Goal: Book appointment/travel/reservation

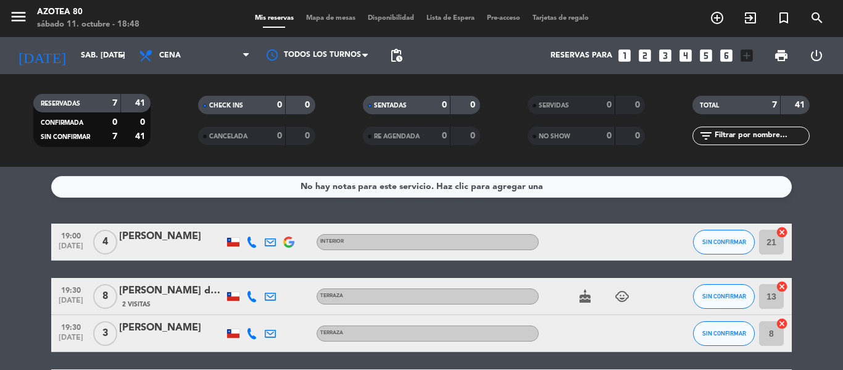
click at [717, 24] on icon "add_circle_outline" at bounding box center [717, 17] width 15 height 15
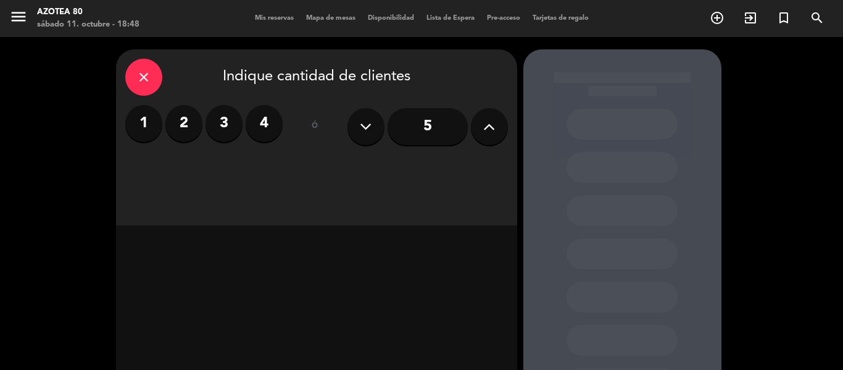
click at [482, 132] on button at bounding box center [489, 126] width 37 height 37
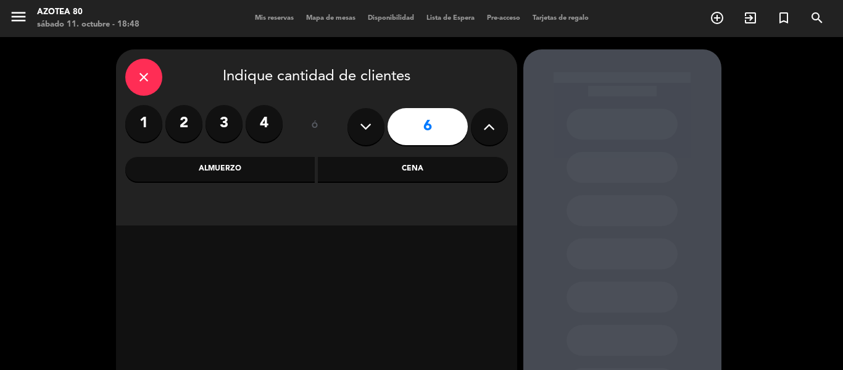
click at [439, 165] on div "Cena" at bounding box center [413, 169] width 190 height 25
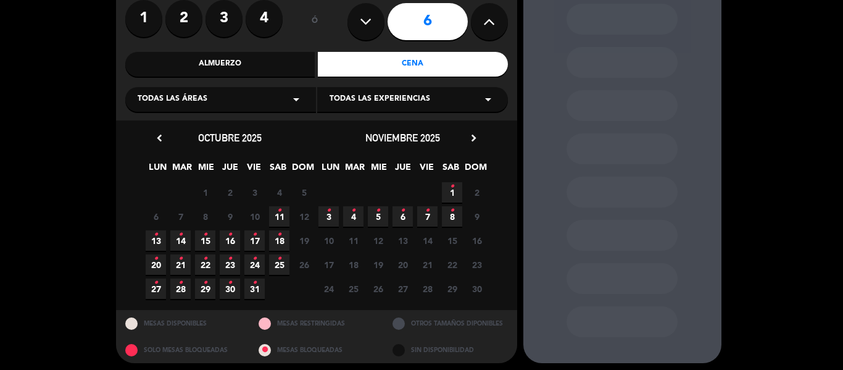
scroll to position [110, 0]
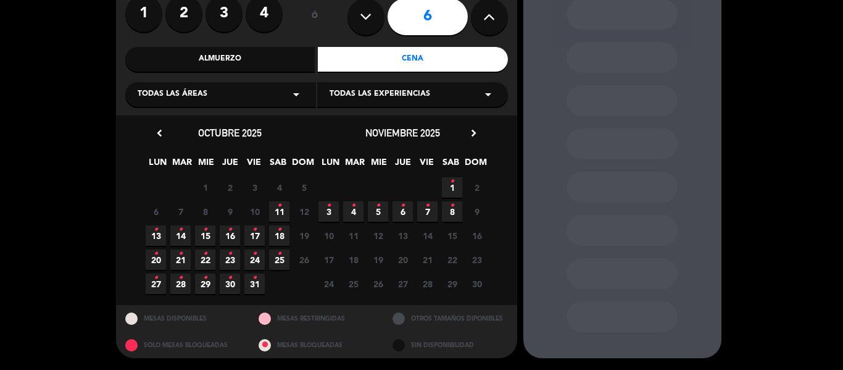
click at [282, 211] on span "11 •" at bounding box center [279, 211] width 20 height 20
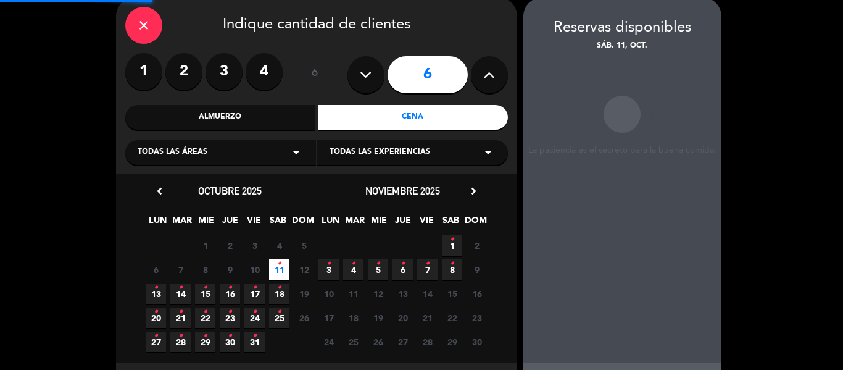
scroll to position [49, 0]
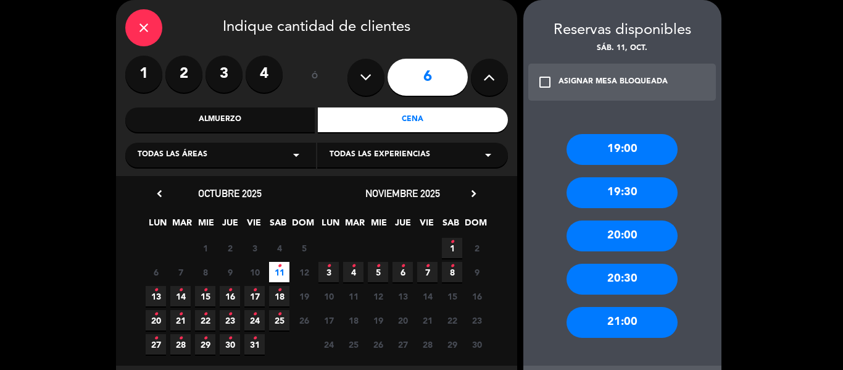
click at [262, 149] on div "Todas las áreas arrow_drop_down" at bounding box center [220, 155] width 191 height 25
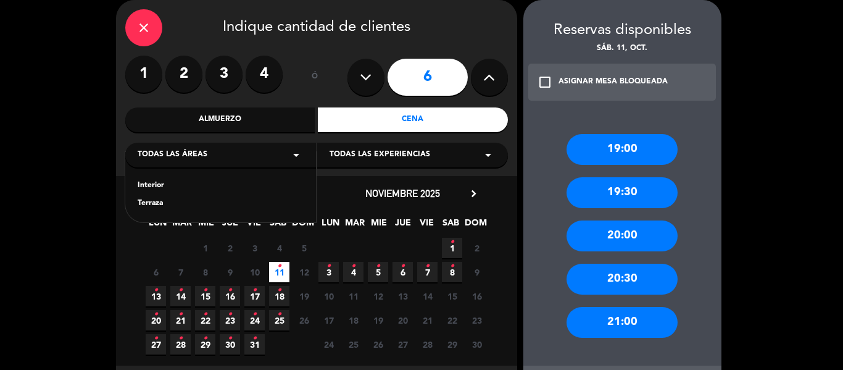
click at [299, 146] on div "Todas las áreas arrow_drop_down" at bounding box center [220, 155] width 191 height 25
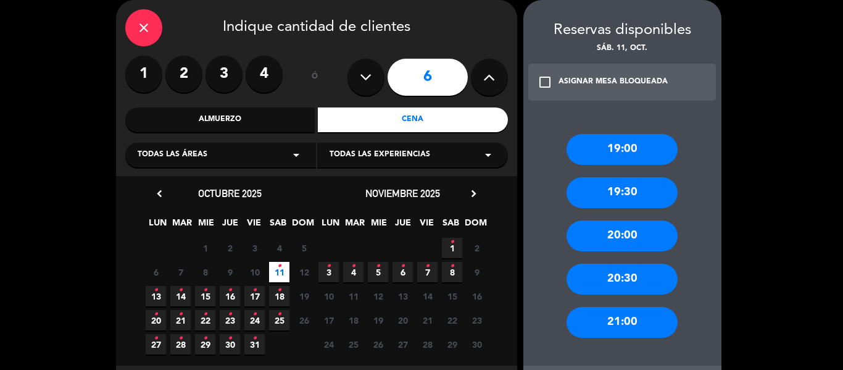
click at [299, 146] on div "Todas las áreas arrow_drop_down" at bounding box center [220, 155] width 191 height 25
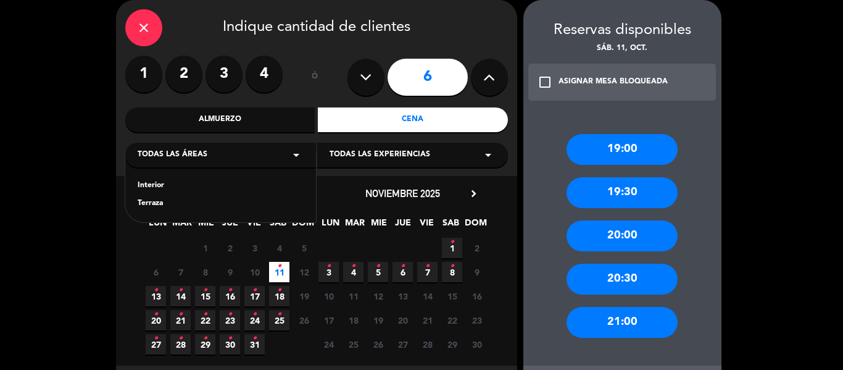
click at [190, 205] on div "Terraza" at bounding box center [221, 204] width 166 height 12
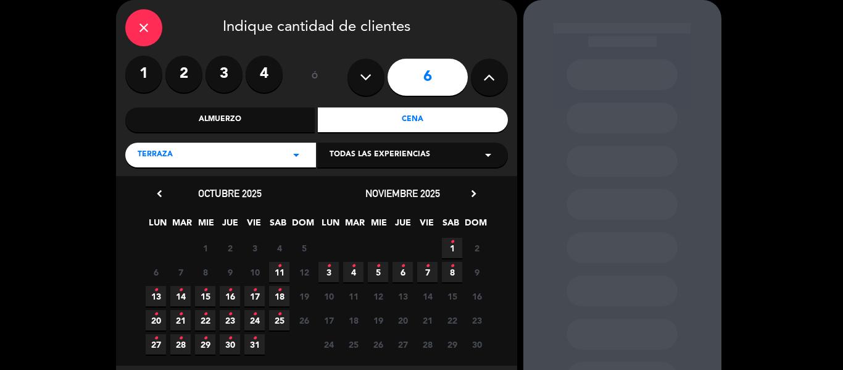
click at [280, 272] on icon "•" at bounding box center [279, 266] width 4 height 20
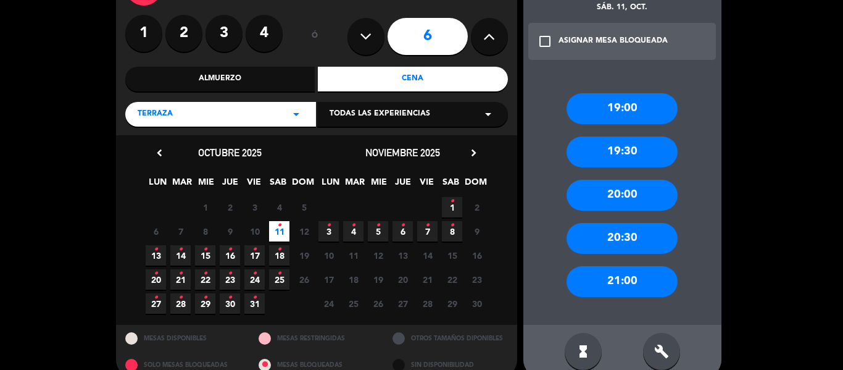
scroll to position [110, 0]
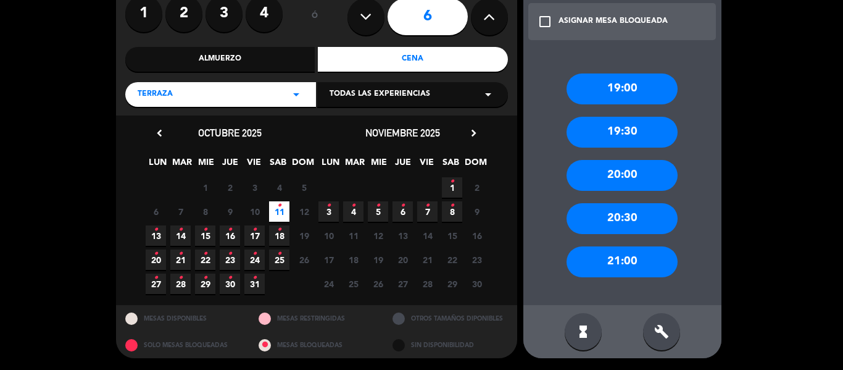
click at [625, 217] on div "20:30" at bounding box center [622, 218] width 111 height 31
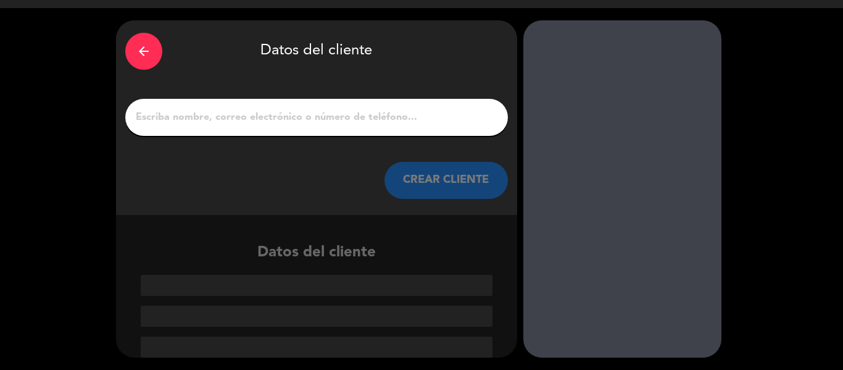
scroll to position [29, 0]
click at [270, 98] on div "arrow_back Datos del cliente CREAR CLIENTE" at bounding box center [316, 117] width 401 height 194
click at [274, 115] on input "1" at bounding box center [317, 117] width 364 height 17
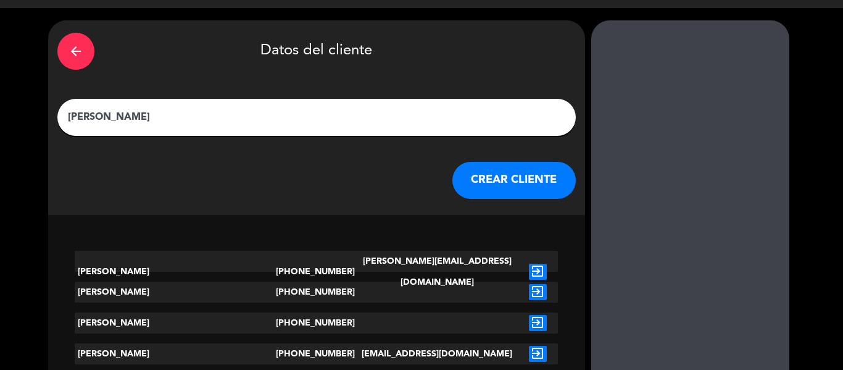
scroll to position [1, 0]
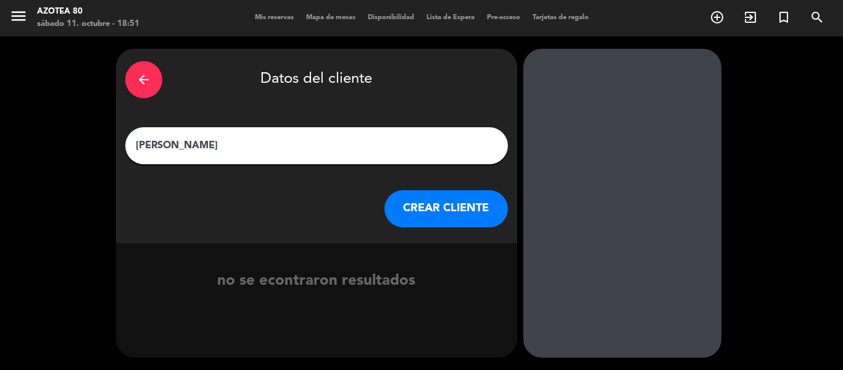
type input "[PERSON_NAME]"
click at [453, 206] on button "CREAR CLIENTE" at bounding box center [446, 208] width 123 height 37
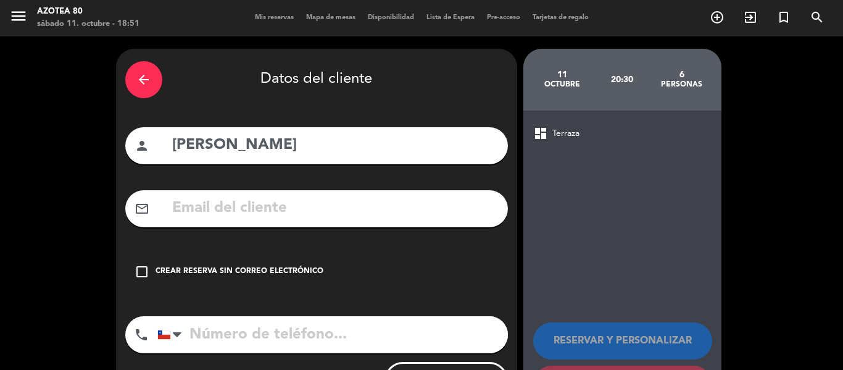
click at [140, 274] on icon "check_box_outline_blank" at bounding box center [142, 271] width 15 height 15
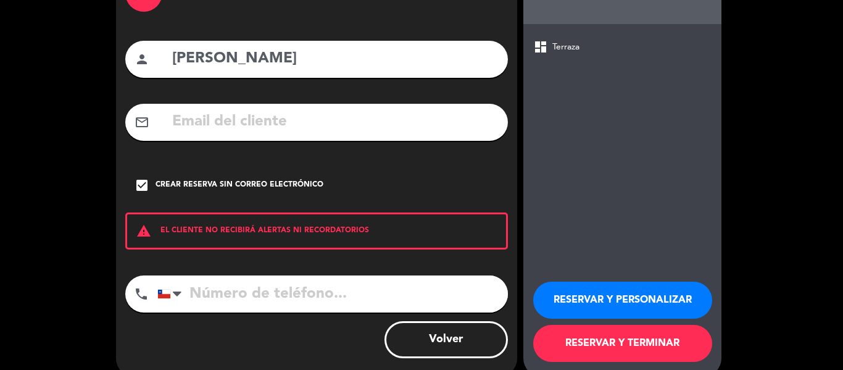
scroll to position [106, 0]
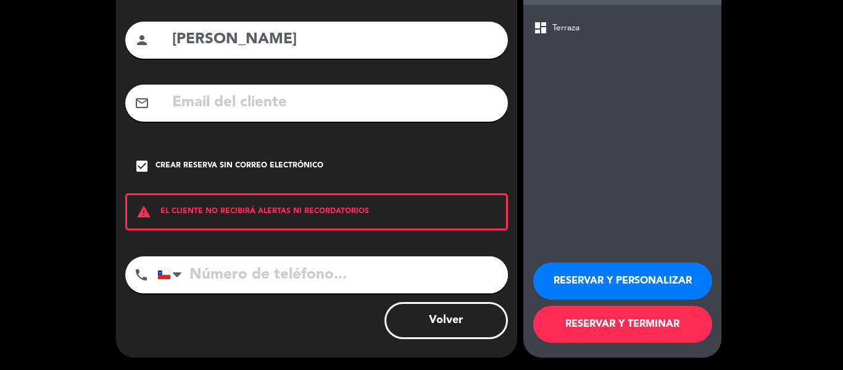
click at [619, 314] on button "RESERVAR Y TERMINAR" at bounding box center [622, 324] width 179 height 37
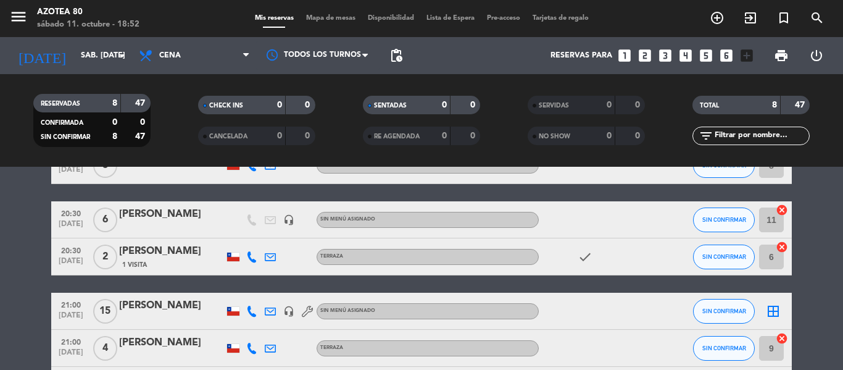
scroll to position [264, 0]
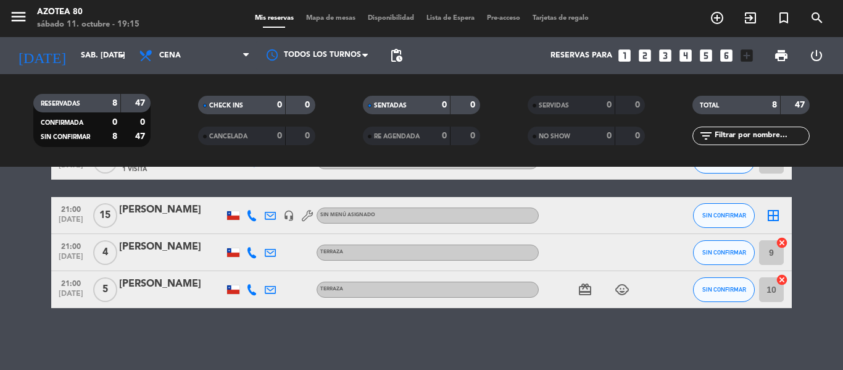
drag, startPoint x: 819, startPoint y: 307, endPoint x: 811, endPoint y: 307, distance: 7.4
click at [811, 307] on bookings-row "19:00 [DATE] 4 [PERSON_NAME] INTERIOR SIN CONFIRMAR 21 cancel 19:30 [DATE] 8 [P…" at bounding box center [421, 134] width 843 height 348
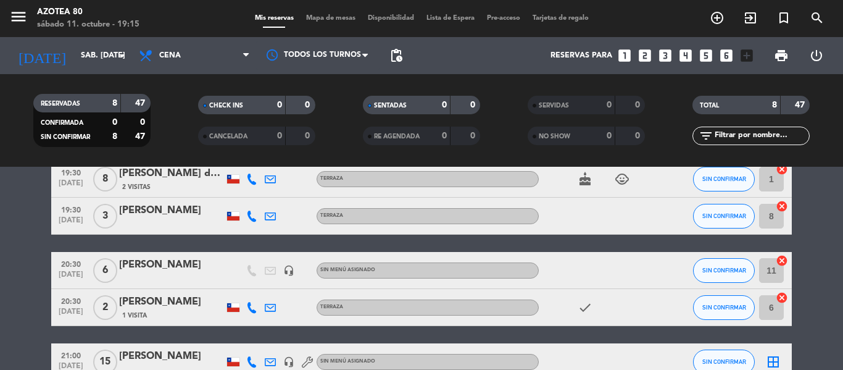
scroll to position [115, 0]
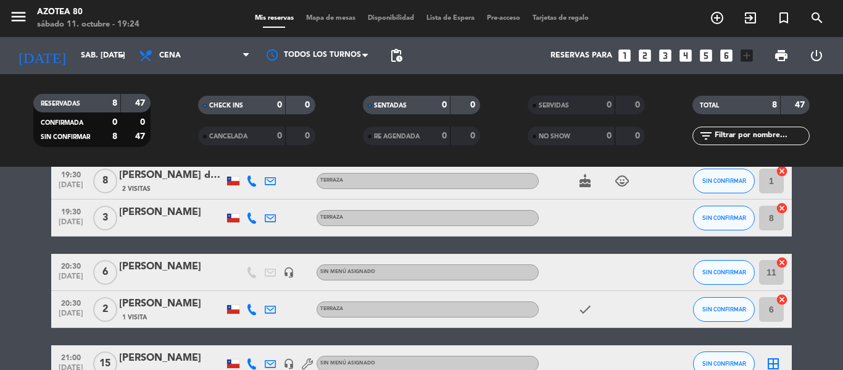
click at [843, 210] on bookings-row "19:00 [DATE] 4 [PERSON_NAME] INTERIOR SIN CONFIRMAR 21 cancel 19:30 [DATE] 8 [P…" at bounding box center [421, 282] width 843 height 348
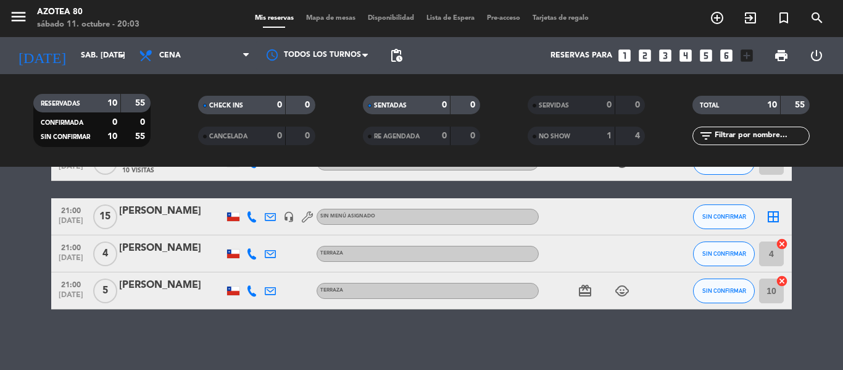
scroll to position [338, 0]
